Goal: Information Seeking & Learning: Learn about a topic

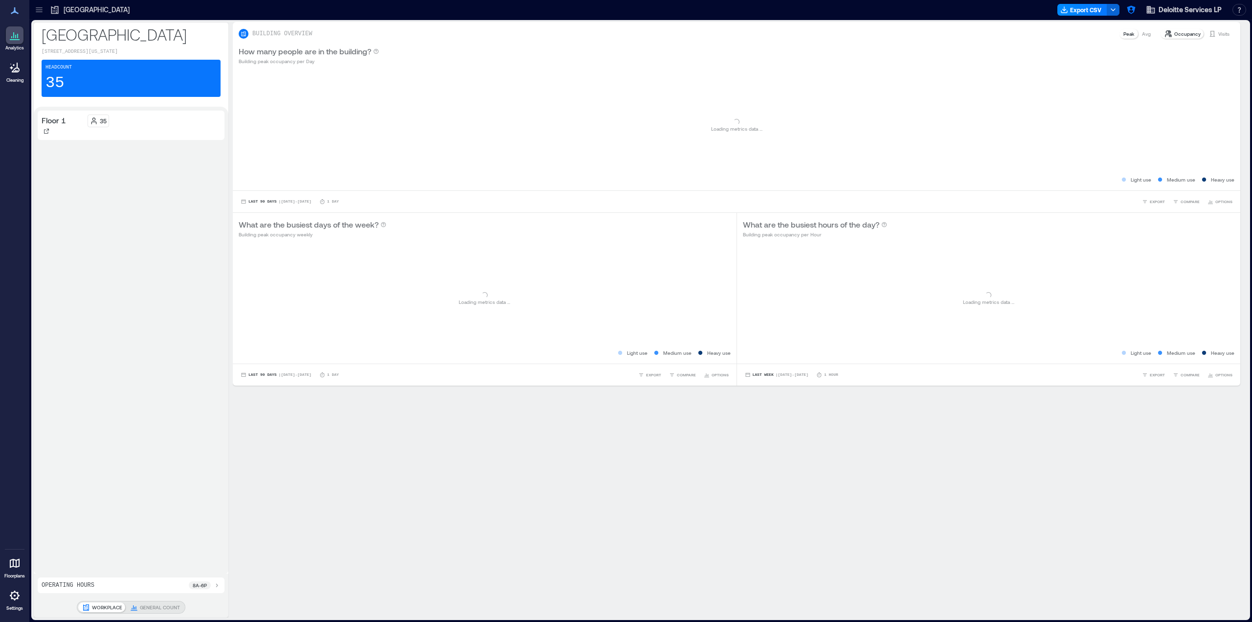
click at [32, 9] on div at bounding box center [39, 10] width 16 height 16
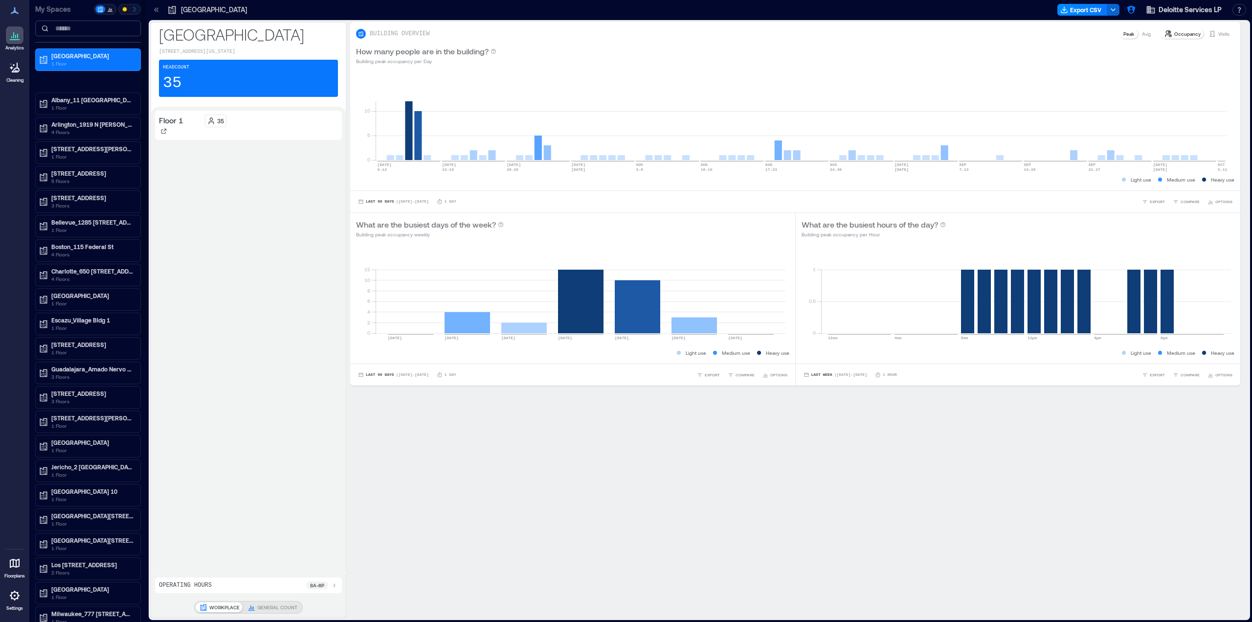
click at [73, 30] on input at bounding box center [88, 29] width 106 height 16
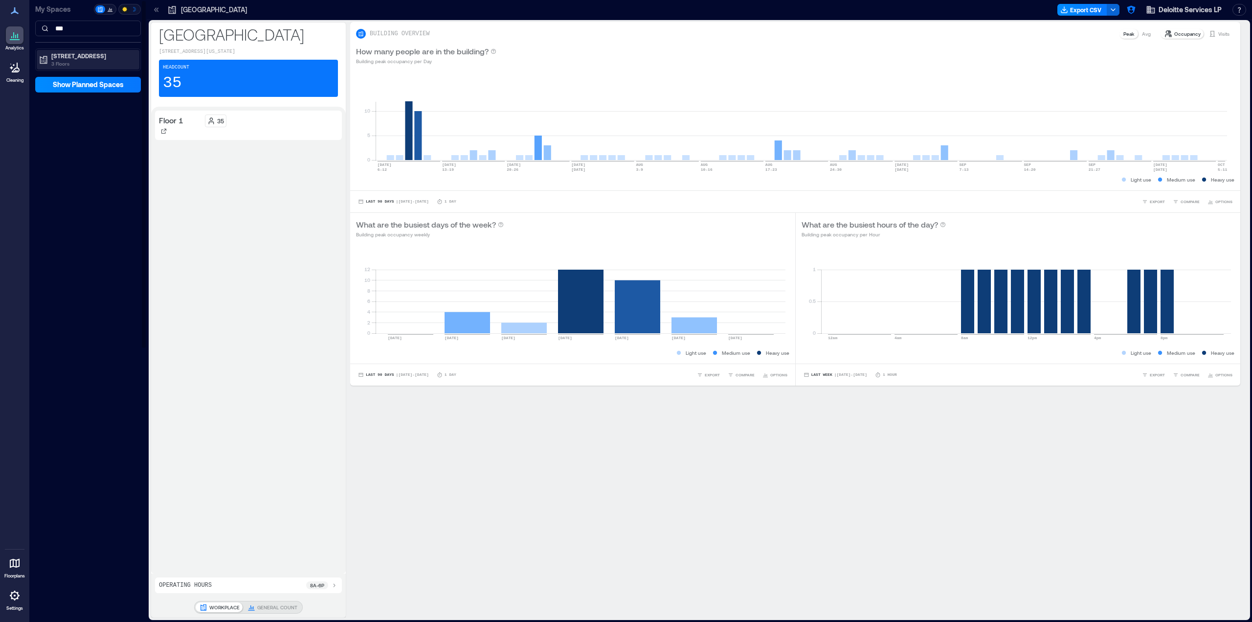
type input "***"
click at [74, 53] on p "[STREET_ADDRESS]" at bounding box center [92, 56] width 82 height 8
click at [75, 99] on div "Floor 2" at bounding box center [88, 106] width 103 height 14
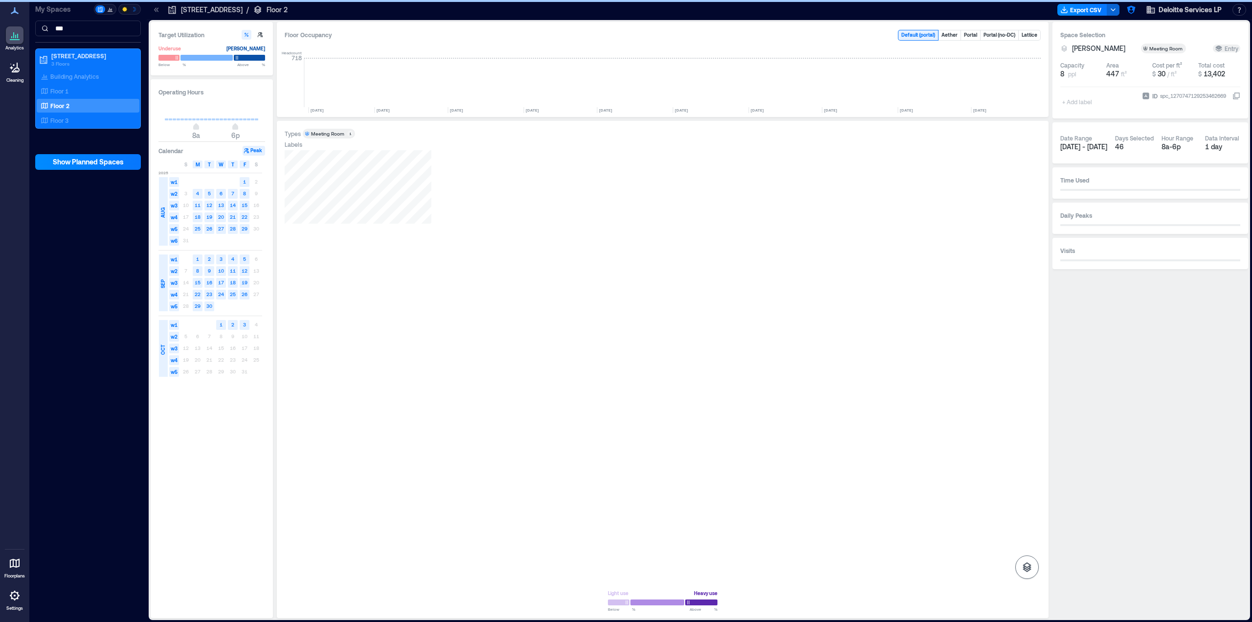
scroll to position [0, 688]
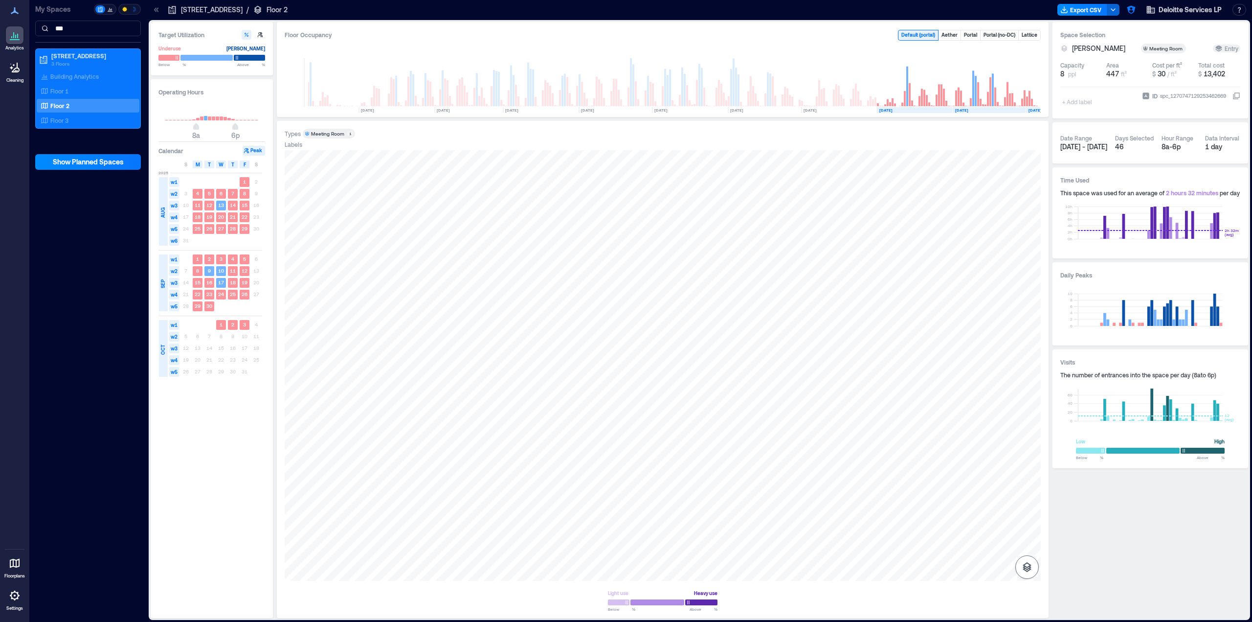
click at [1024, 566] on icon "button" at bounding box center [1027, 567] width 9 height 10
click at [1005, 544] on p "OA" at bounding box center [1003, 545] width 7 height 6
click at [989, 544] on p "Entry" at bounding box center [988, 545] width 12 height 6
click at [1026, 512] on icon "button" at bounding box center [1027, 515] width 10 height 9
